Goal: Task Accomplishment & Management: Manage account settings

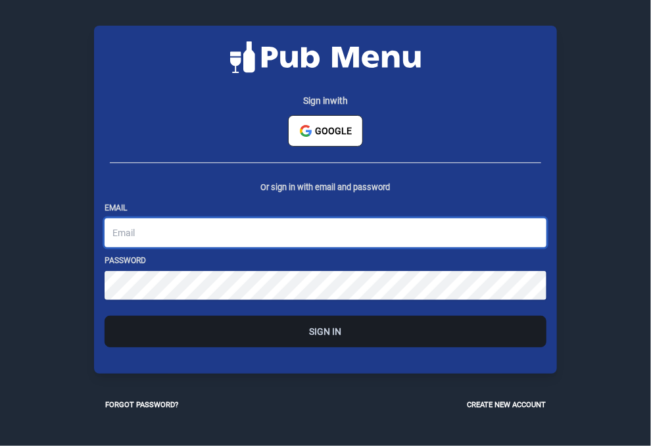
click at [305, 243] on input "email" at bounding box center [326, 232] width 442 height 29
type input "[EMAIL_ADDRESS][DOMAIN_NAME]"
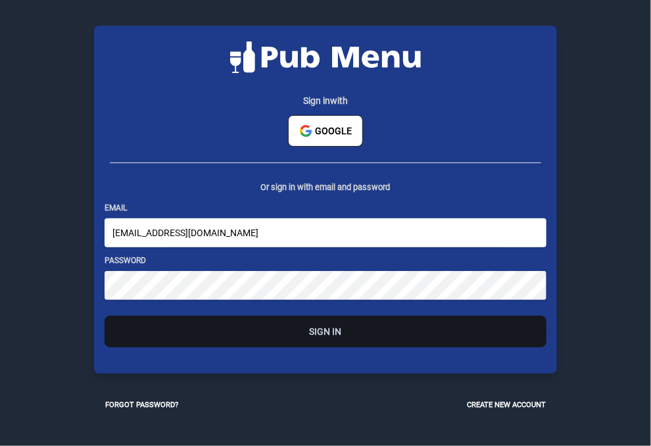
click at [221, 340] on button "Sign In" at bounding box center [326, 332] width 442 height 32
click at [350, 367] on div "Or sign in with email and password Email [EMAIL_ADDRESS][DOMAIN_NAME] Password …" at bounding box center [325, 276] width 463 height 195
click at [350, 346] on button "Sign In" at bounding box center [326, 332] width 442 height 32
click at [340, 341] on button "Sign In" at bounding box center [326, 332] width 442 height 32
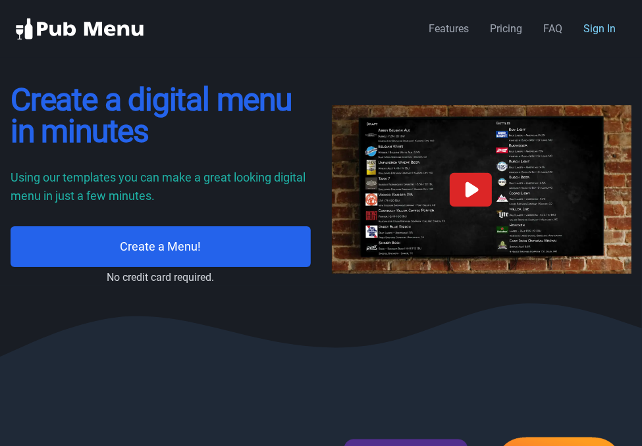
click at [604, 29] on link "Sign In" at bounding box center [599, 28] width 32 height 13
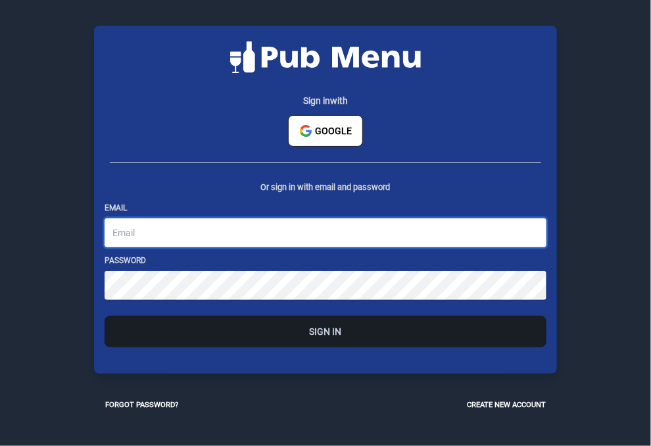
click at [261, 243] on input "email" at bounding box center [326, 232] width 442 height 29
type input "[EMAIL_ADDRESS][DOMAIN_NAME]"
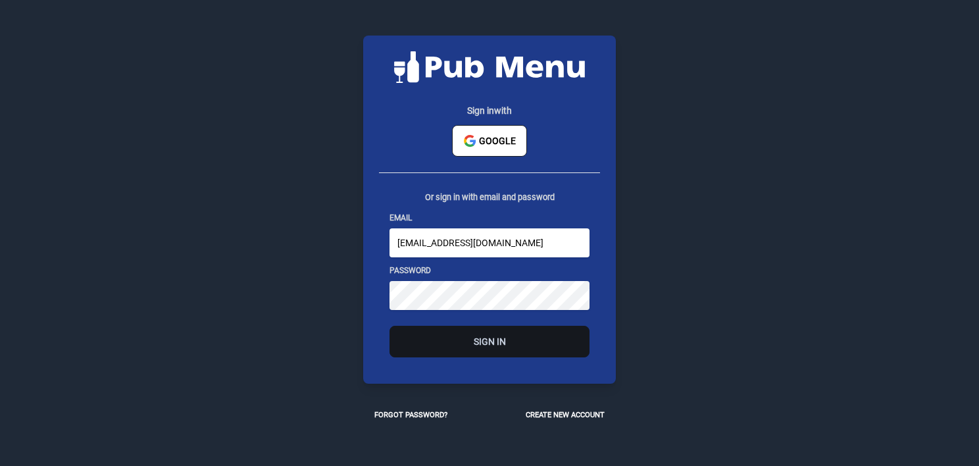
click at [426, 338] on button "Sign In" at bounding box center [490, 342] width 200 height 32
click at [540, 403] on button "Create new account" at bounding box center [565, 415] width 101 height 32
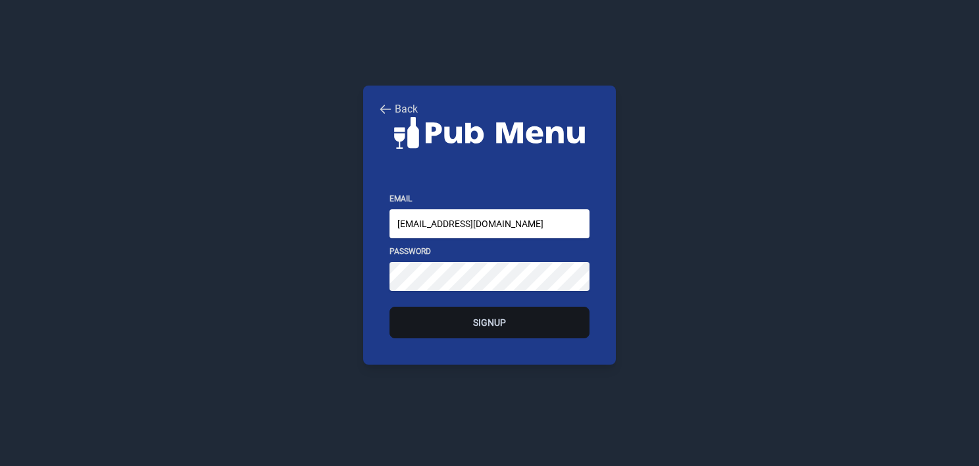
click at [436, 308] on button "Signup" at bounding box center [490, 323] width 200 height 32
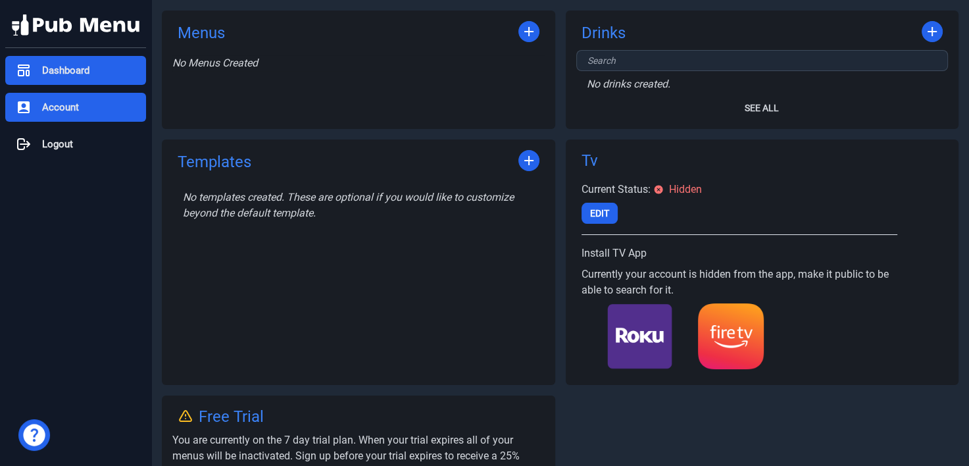
click at [66, 111] on span "Account" at bounding box center [60, 107] width 37 height 15
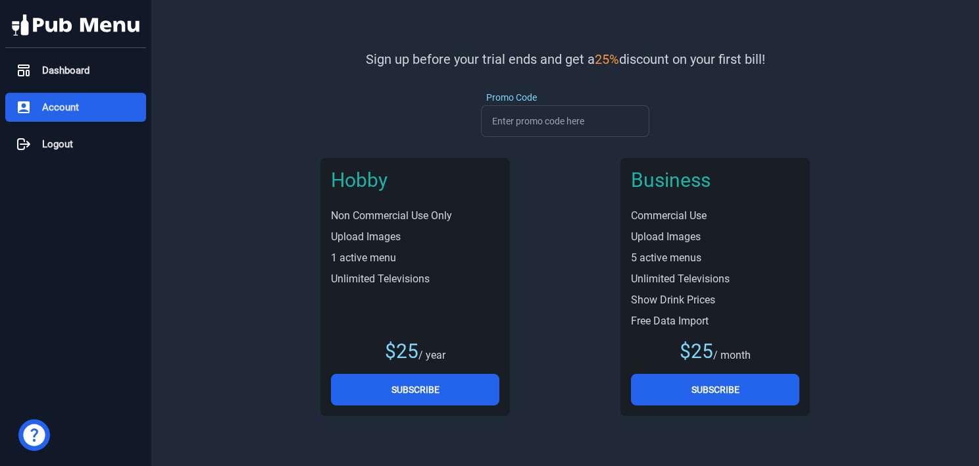
click at [53, 29] on img at bounding box center [76, 24] width 128 height 21
